Goal: Entertainment & Leisure: Consume media (video, audio)

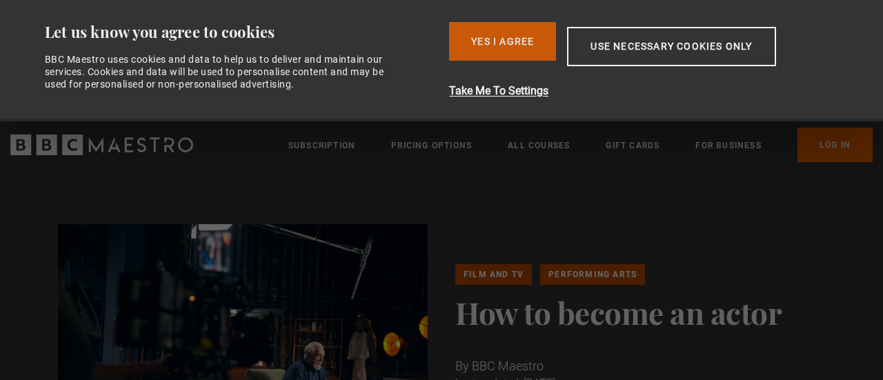
click at [516, 33] on button "Yes I Agree" at bounding box center [502, 41] width 107 height 39
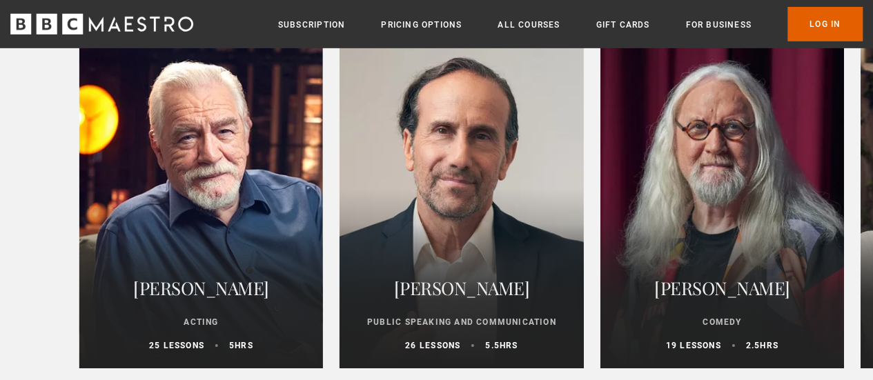
scroll to position [4838, 0]
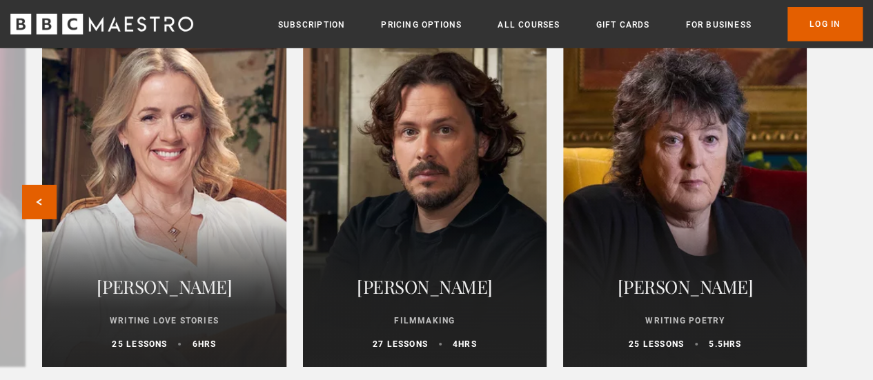
click at [154, 113] on div at bounding box center [164, 201] width 268 height 364
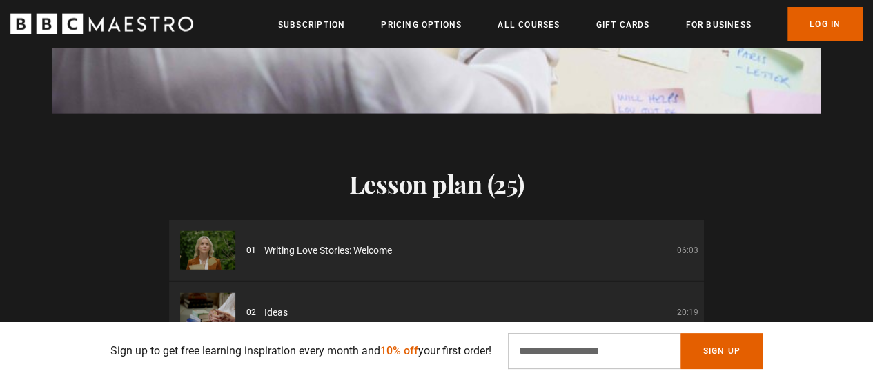
scroll to position [1729, 0]
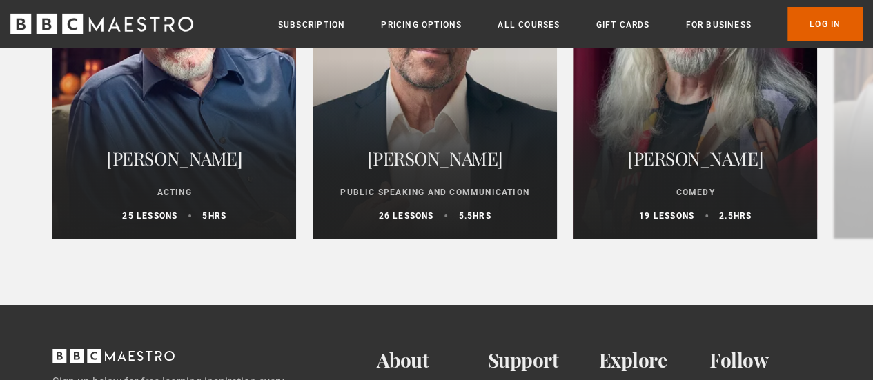
scroll to position [4962, 0]
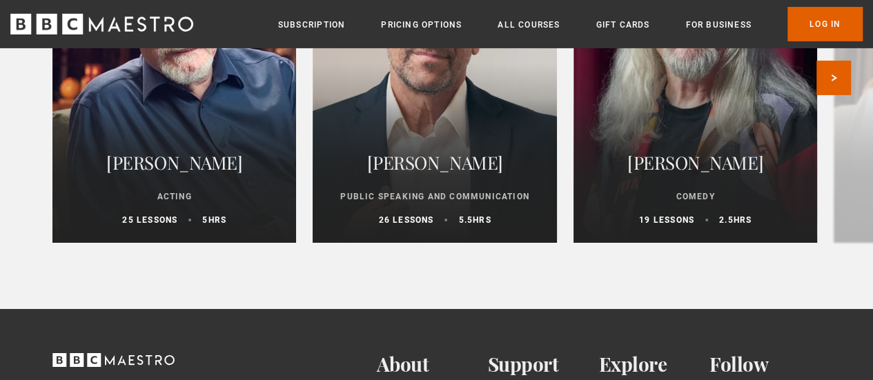
click at [236, 169] on h2 "[PERSON_NAME]" at bounding box center [174, 162] width 210 height 33
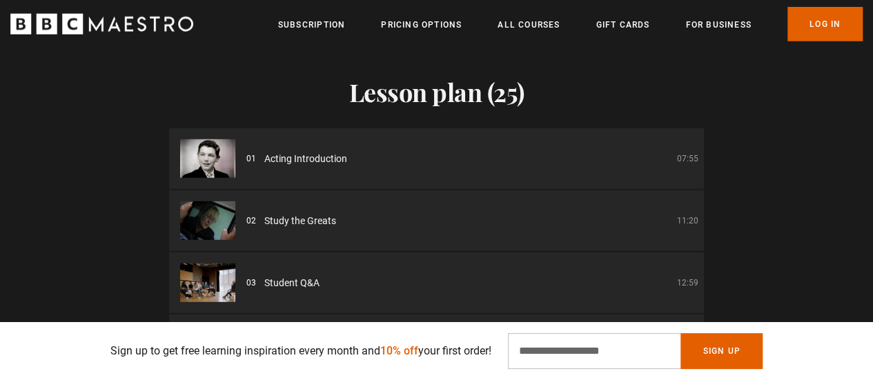
scroll to position [6, 0]
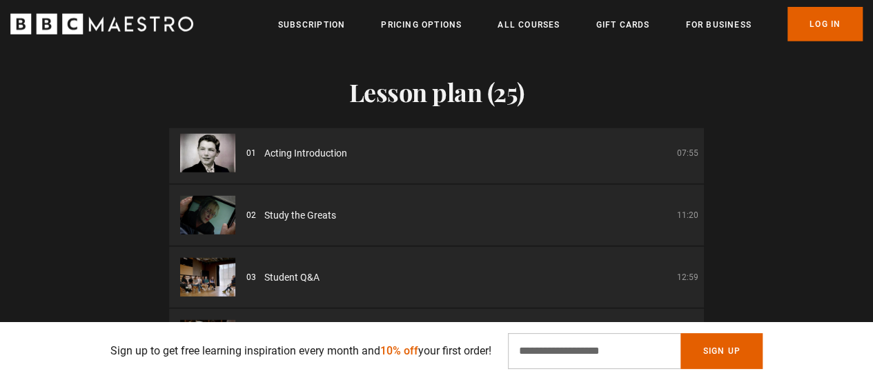
click at [524, 146] on div "01 Acting Introduction 07:55" at bounding box center [472, 153] width 452 height 14
click at [399, 146] on div "01 Acting Introduction 07:55" at bounding box center [472, 153] width 452 height 14
click at [271, 146] on span "Acting Introduction" at bounding box center [305, 153] width 83 height 14
click at [262, 144] on li "01 Acting Introduction 07:55" at bounding box center [436, 153] width 535 height 61
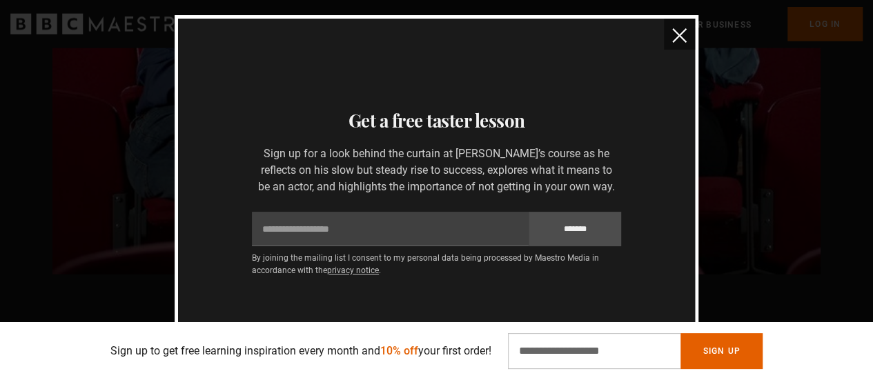
scroll to position [1602, 0]
click at [676, 34] on img "close" at bounding box center [679, 35] width 14 height 14
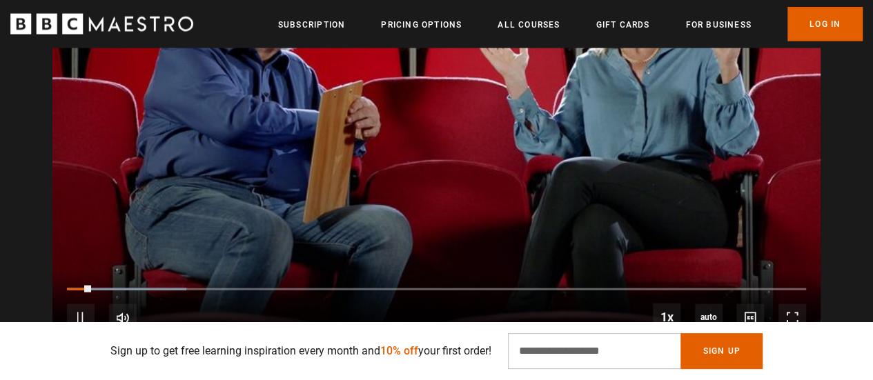
scroll to position [1538, 0]
click at [610, 162] on video "Video Player" at bounding box center [436, 130] width 768 height 432
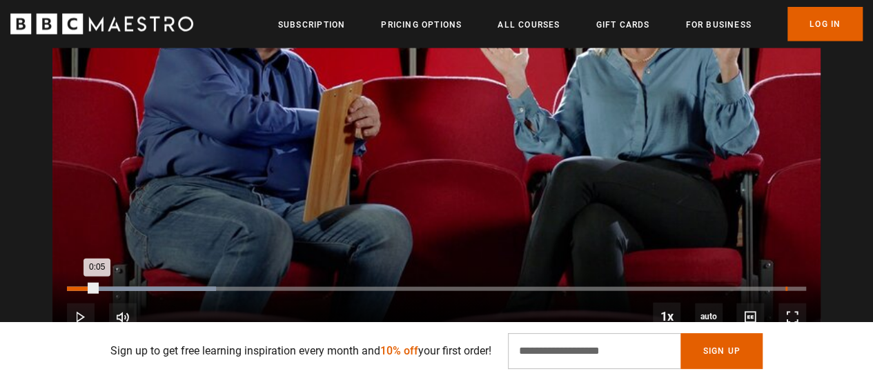
click at [785, 287] on div "2:00" at bounding box center [786, 289] width 2 height 4
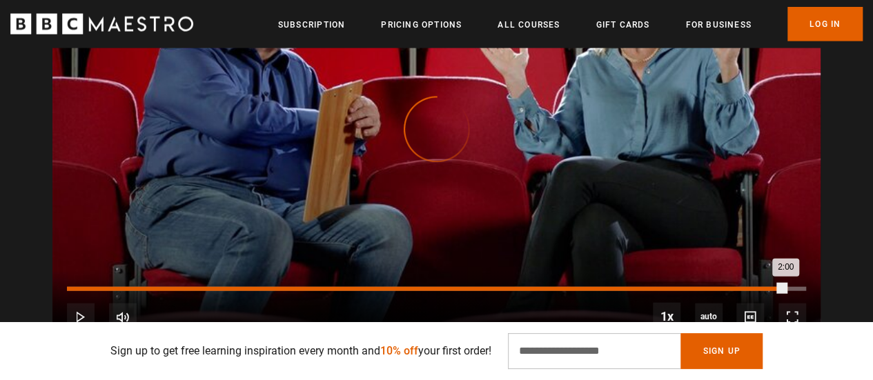
click at [785, 287] on div "2:00" at bounding box center [426, 289] width 718 height 4
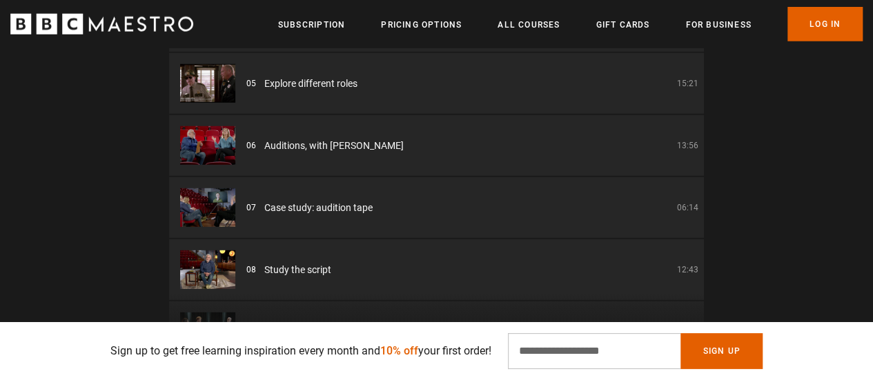
scroll to position [0, 351]
